Goal: Book appointment/travel/reservation

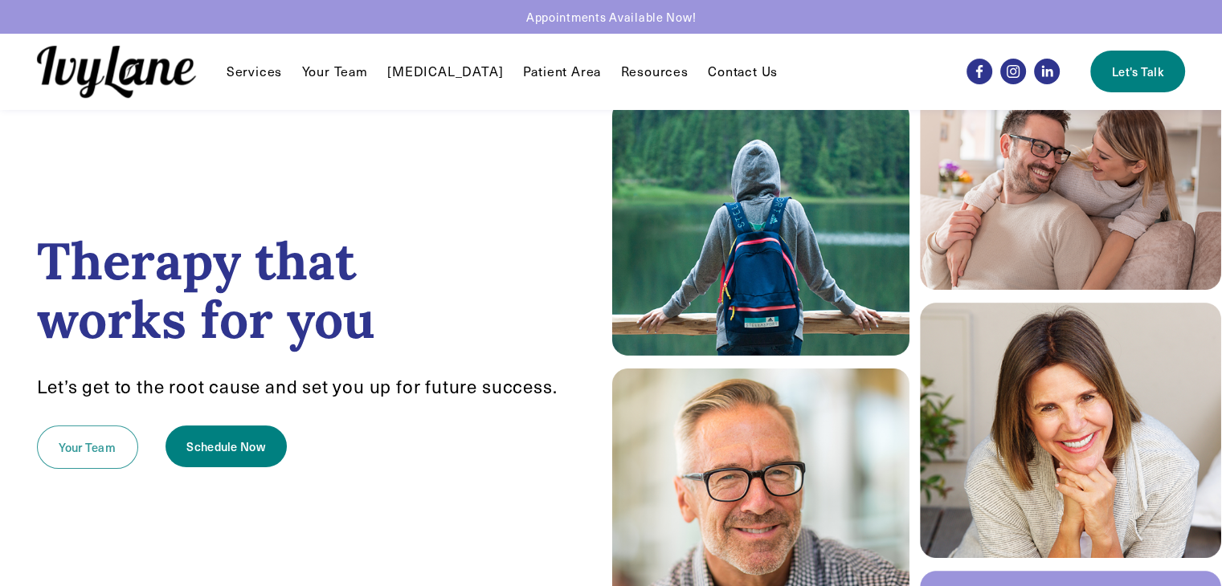
click at [67, 461] on link "Your Team" at bounding box center [87, 447] width 101 height 43
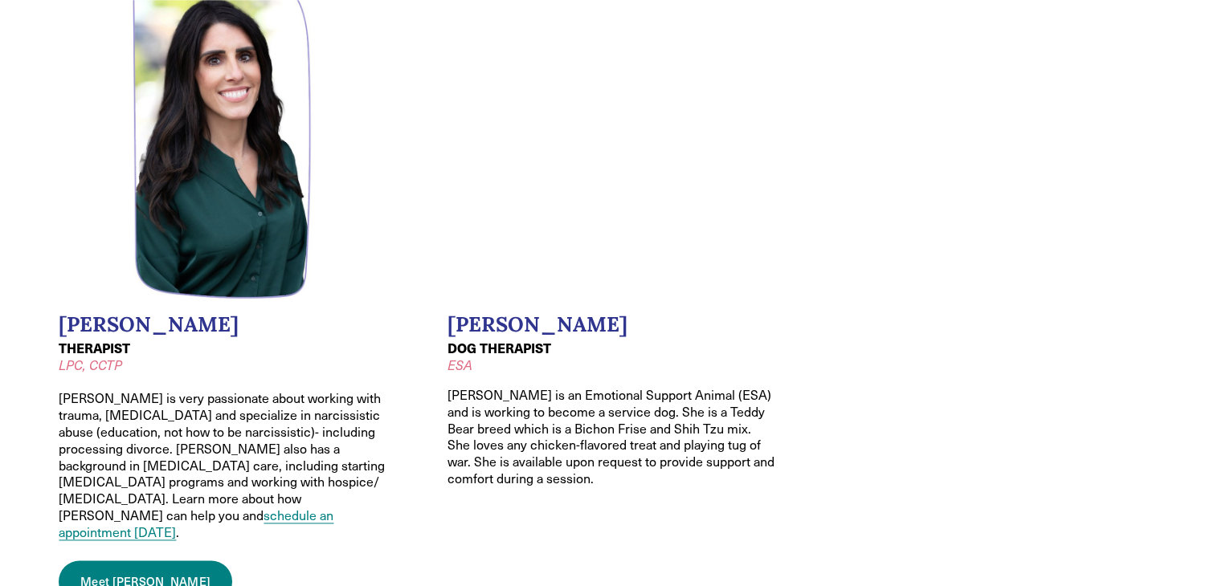
scroll to position [2169, 0]
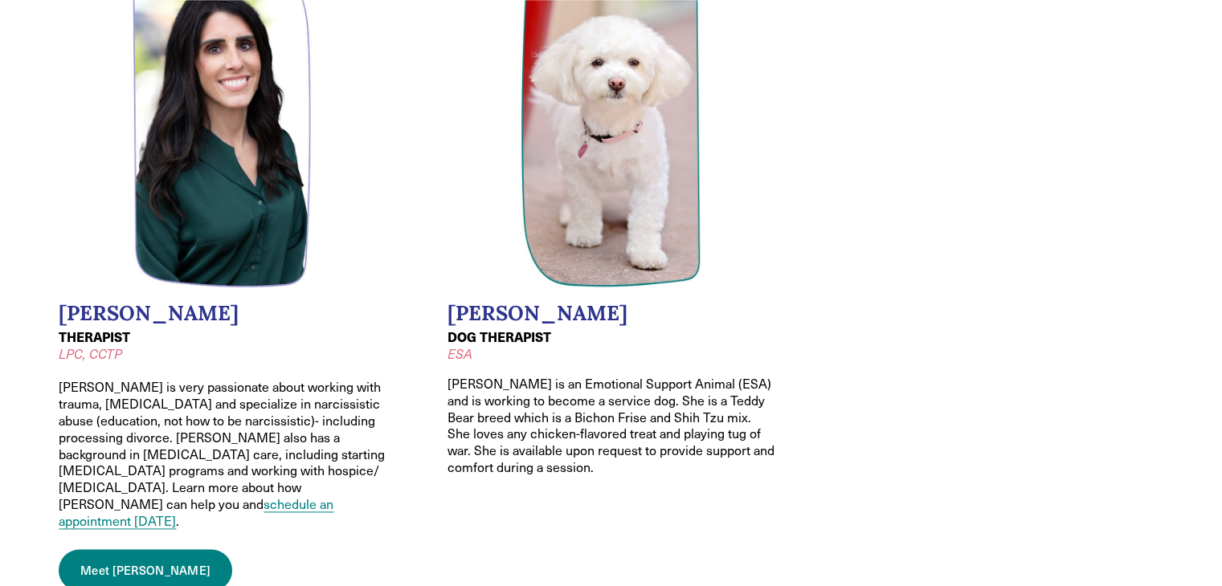
click at [132, 549] on link "Meet Melissa" at bounding box center [146, 570] width 174 height 42
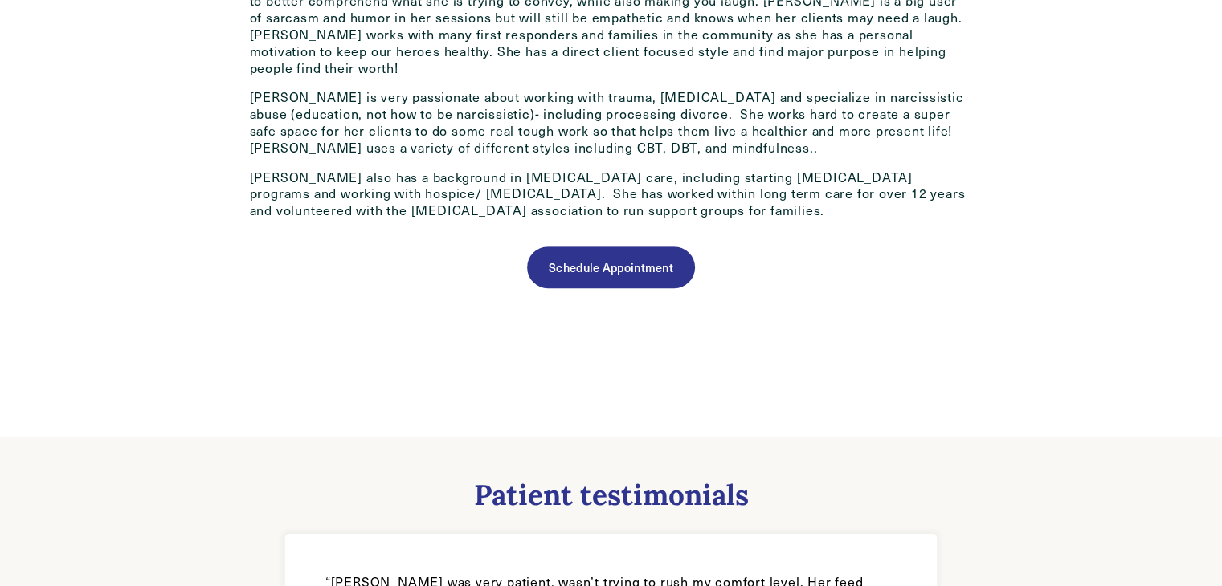
scroll to position [884, 0]
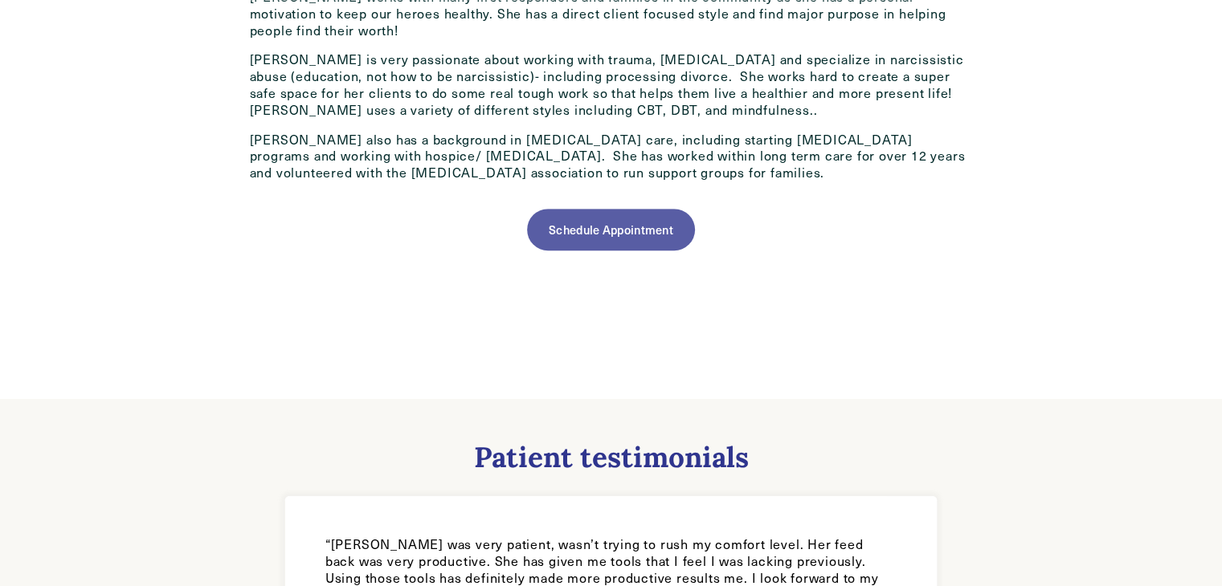
click at [606, 209] on link "Schedule Appointment" at bounding box center [610, 230] width 167 height 42
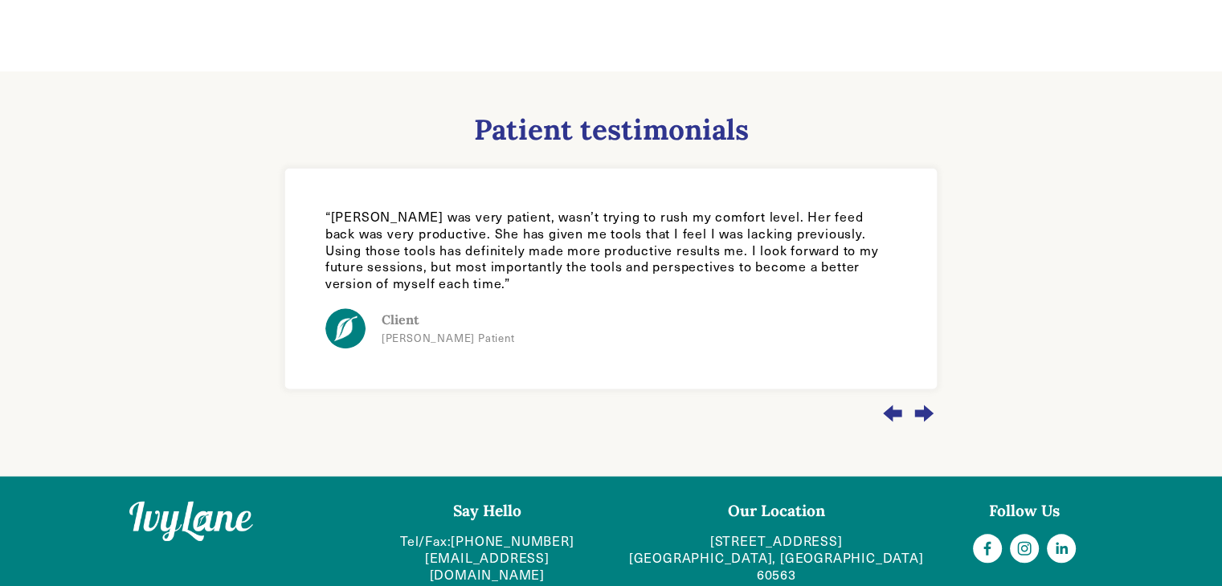
scroll to position [1214, 0]
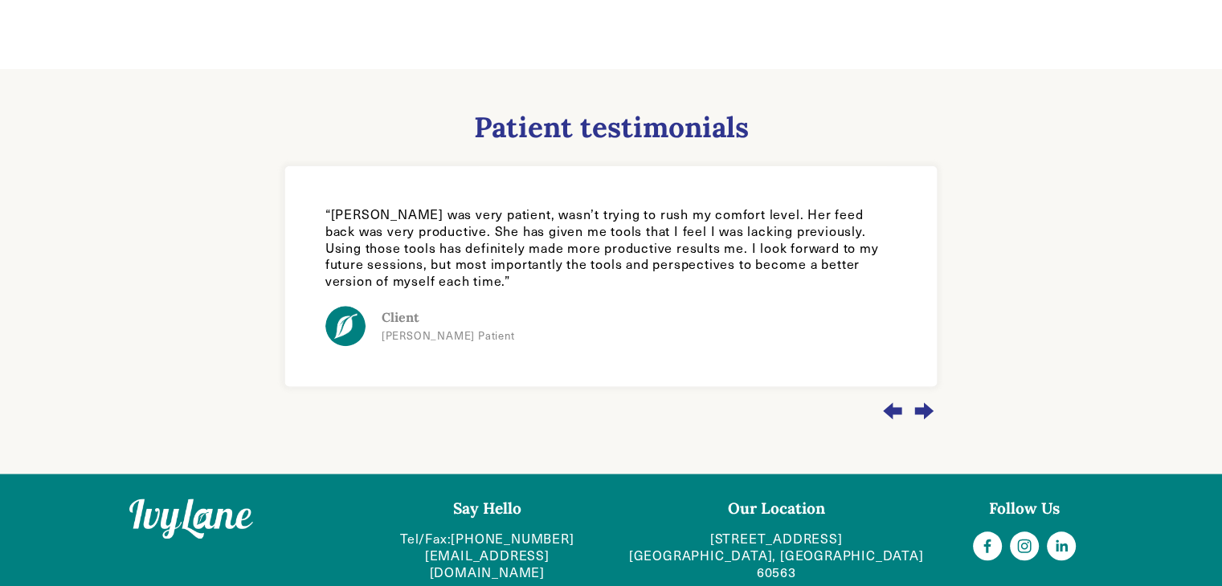
click at [930, 405] on div "Next slide" at bounding box center [924, 411] width 26 height 43
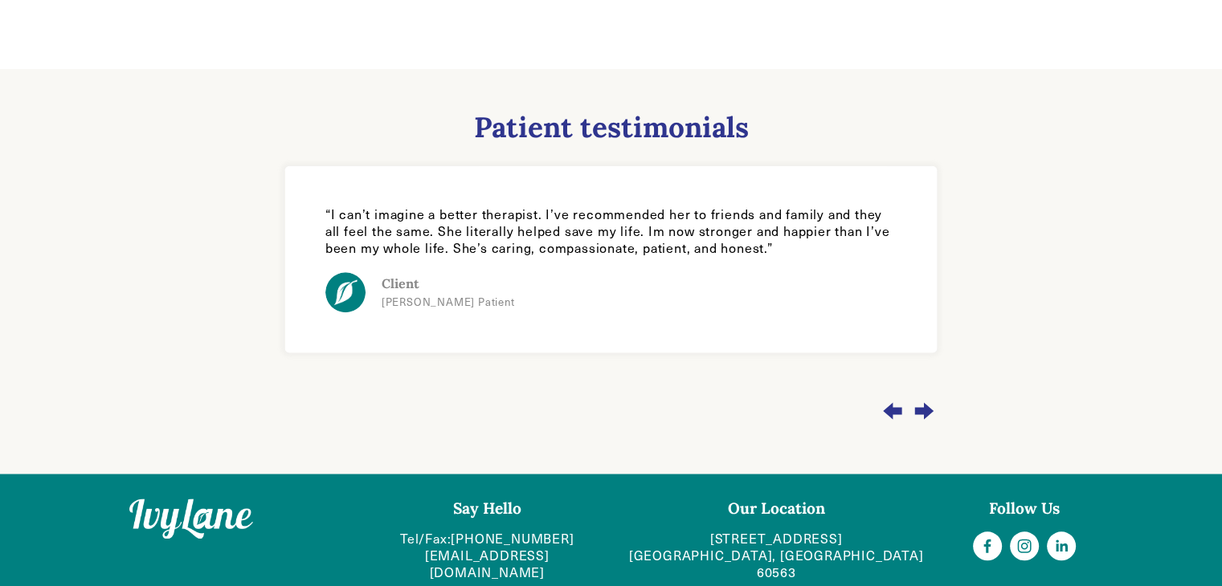
click at [932, 404] on div "Next slide" at bounding box center [924, 411] width 26 height 43
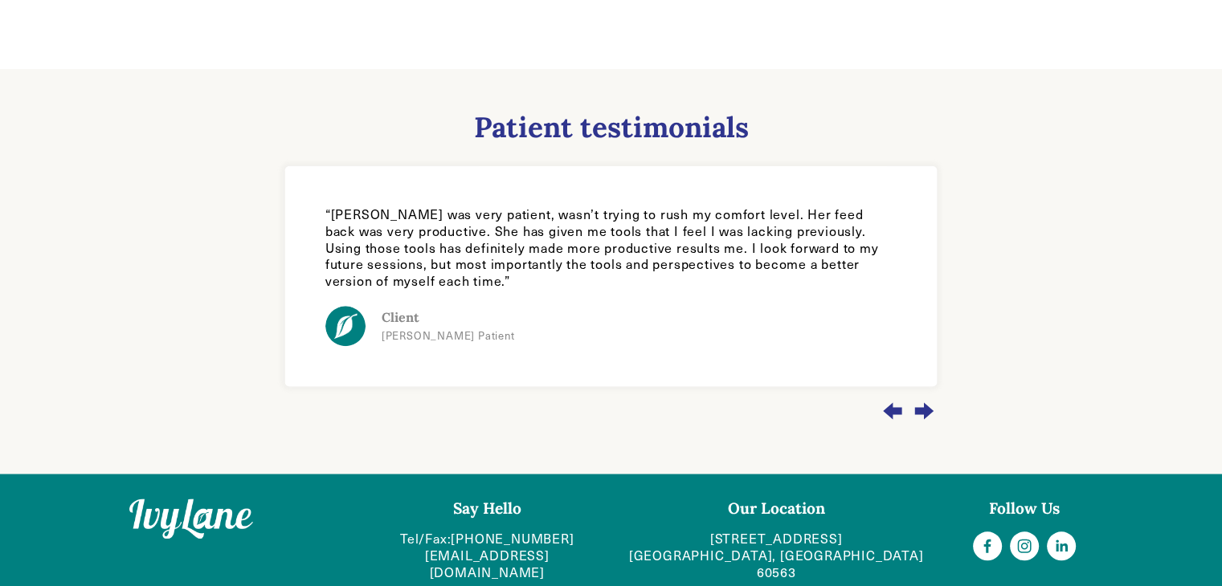
click at [932, 404] on div "Next slide" at bounding box center [924, 411] width 26 height 43
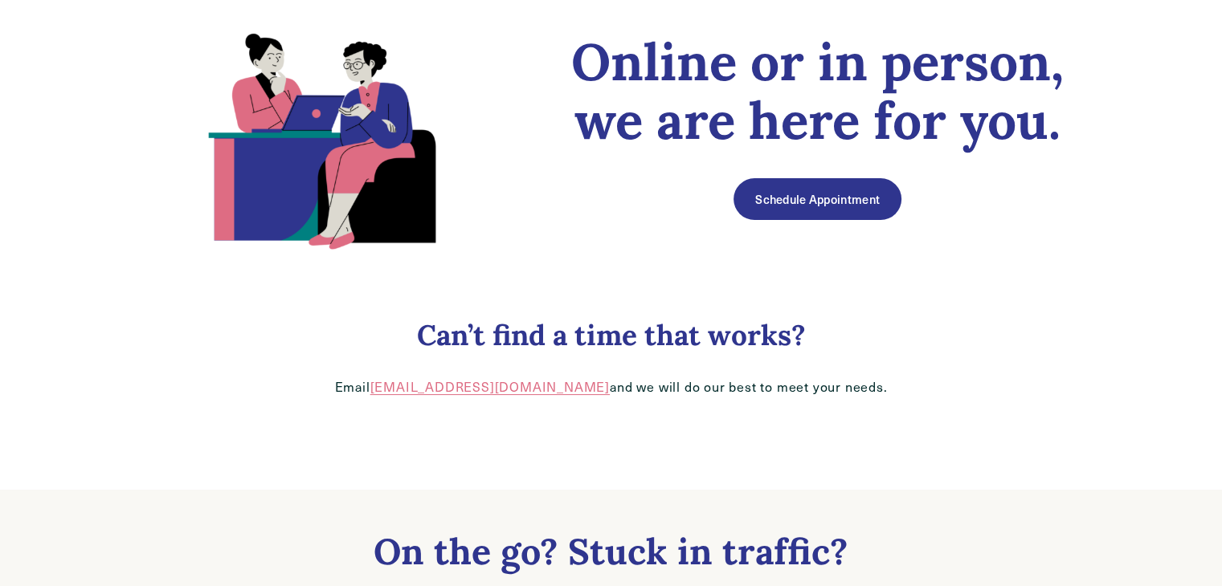
scroll to position [161, 0]
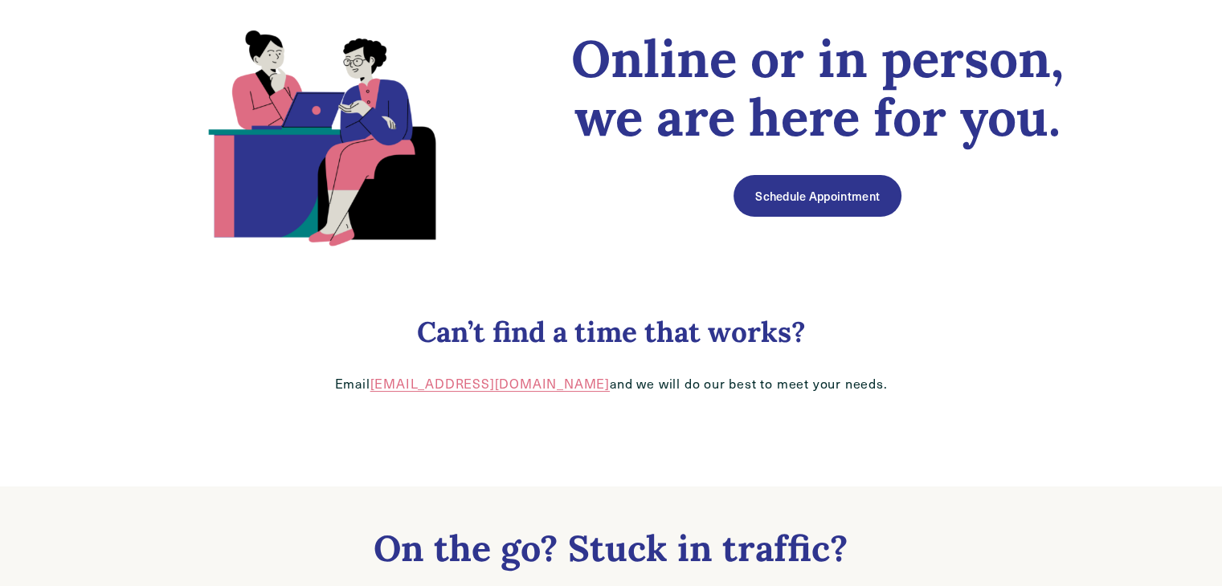
click at [793, 201] on link "Schedule Appointment" at bounding box center [816, 196] width 167 height 42
